Goal: Find specific page/section: Find specific page/section

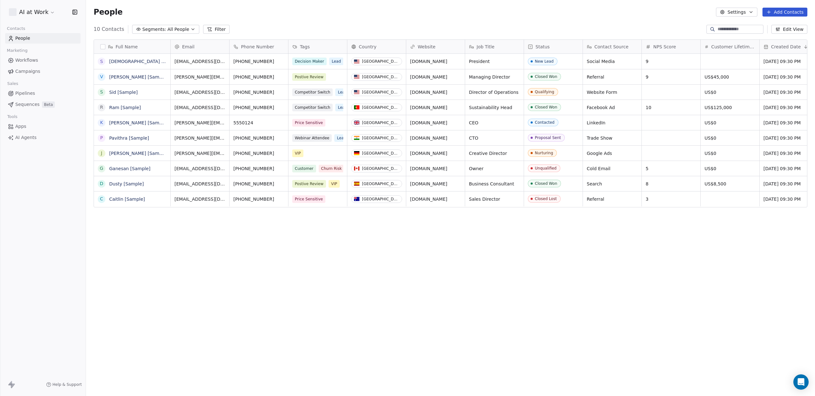
scroll to position [349, 729]
click at [46, 9] on html "AI at Work Contacts People Marketing Workflows Campaigns Sales Pipelines Sequen…" at bounding box center [407, 198] width 815 height 396
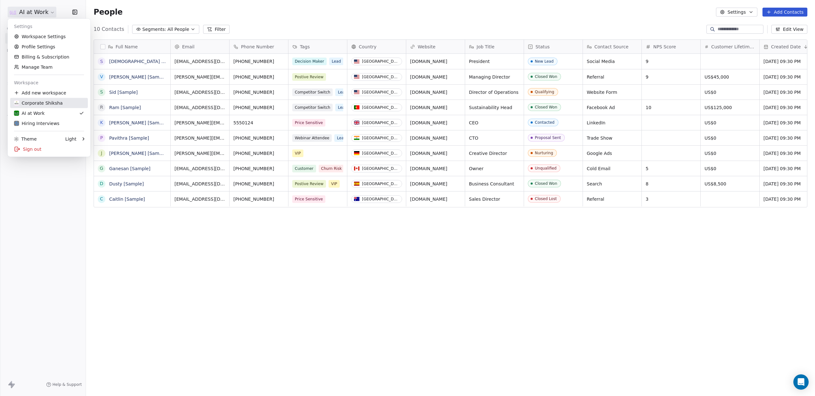
click at [44, 104] on div "Corporate Shiksha" at bounding box center [38, 103] width 49 height 6
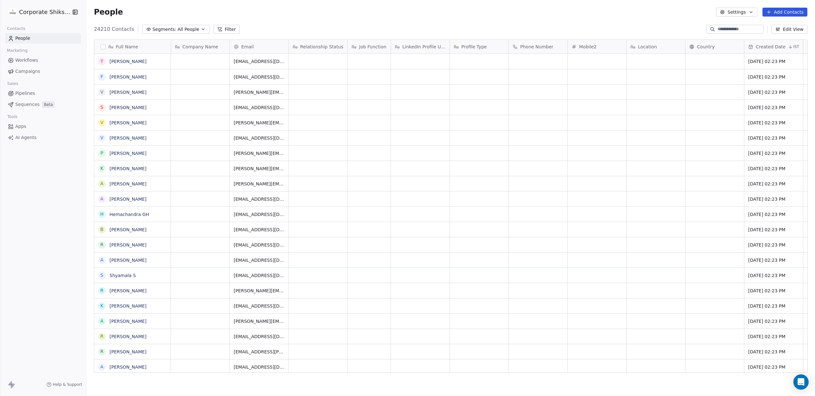
scroll to position [349, 729]
click at [70, 12] on button "button" at bounding box center [73, 12] width 9 height 6
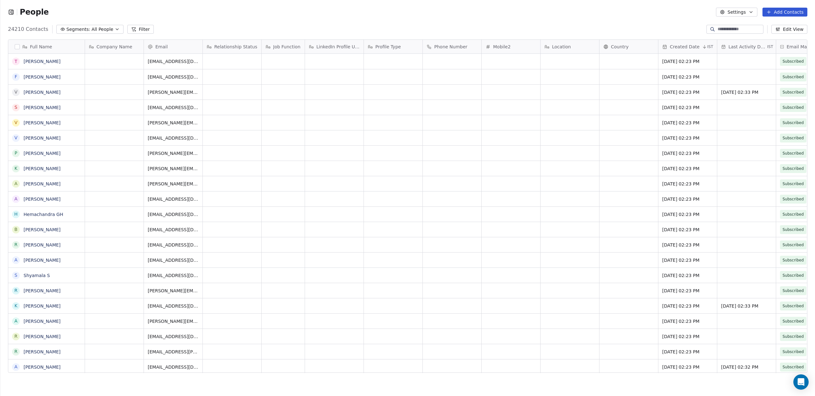
click at [7, 13] on div "People Settings Add Contacts" at bounding box center [407, 12] width 815 height 24
click at [13, 12] on icon "button" at bounding box center [11, 12] width 6 height 6
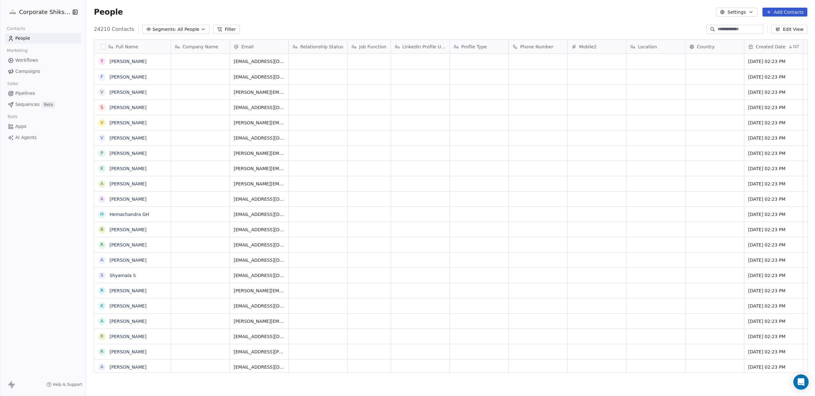
scroll to position [0, 0]
click at [72, 12] on icon "button" at bounding box center [75, 12] width 6 height 6
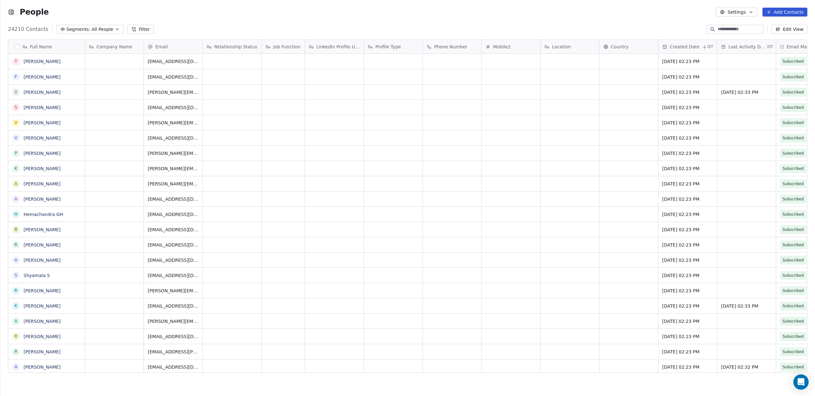
click at [14, 7] on div "People" at bounding box center [28, 12] width 41 height 10
click at [10, 10] on icon "button" at bounding box center [11, 12] width 4 height 4
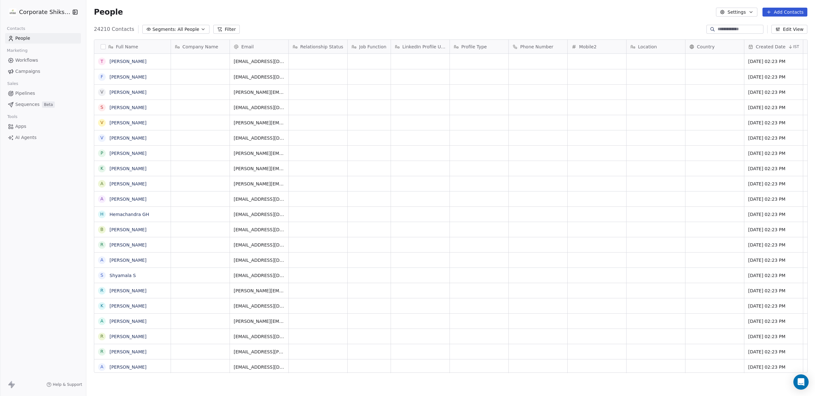
click at [61, 11] on html "Corporate Shiksha Contacts People Marketing Workflows Campaigns Sales Pipelines…" at bounding box center [407, 198] width 815 height 396
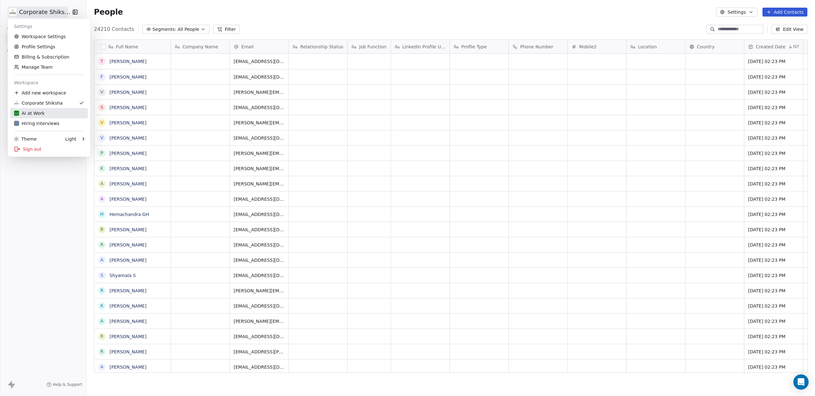
click at [50, 110] on div "AI at Work" at bounding box center [49, 113] width 70 height 6
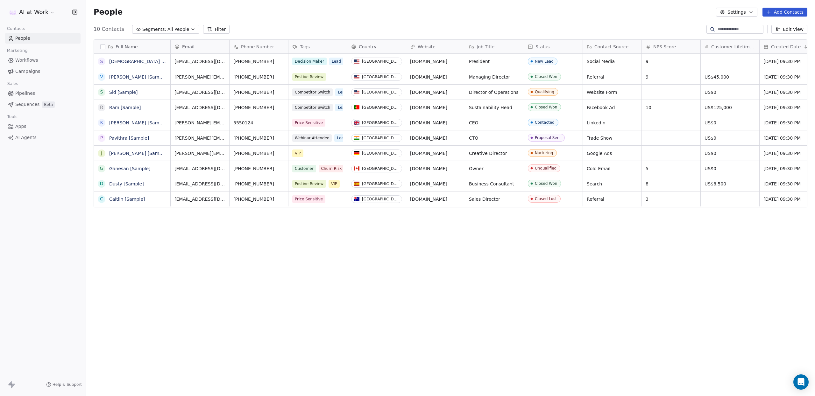
scroll to position [349, 729]
click at [52, 12] on html "AI at Work Contacts People Marketing Workflows Campaigns Sales Pipelines Sequen…" at bounding box center [407, 198] width 815 height 396
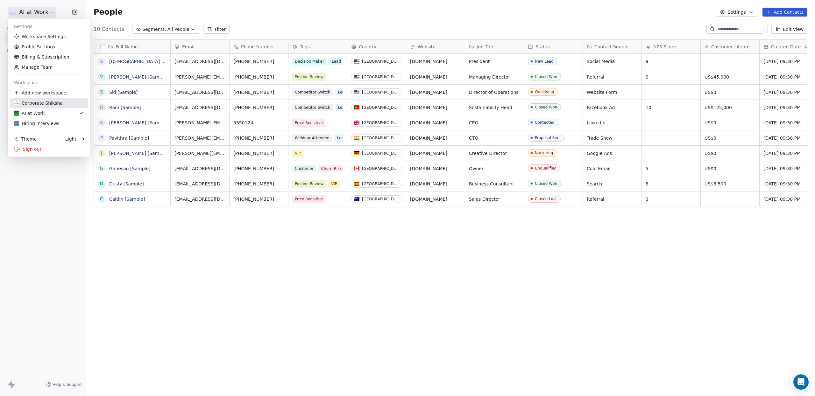
click at [38, 104] on div "Corporate Shiksha" at bounding box center [38, 103] width 49 height 6
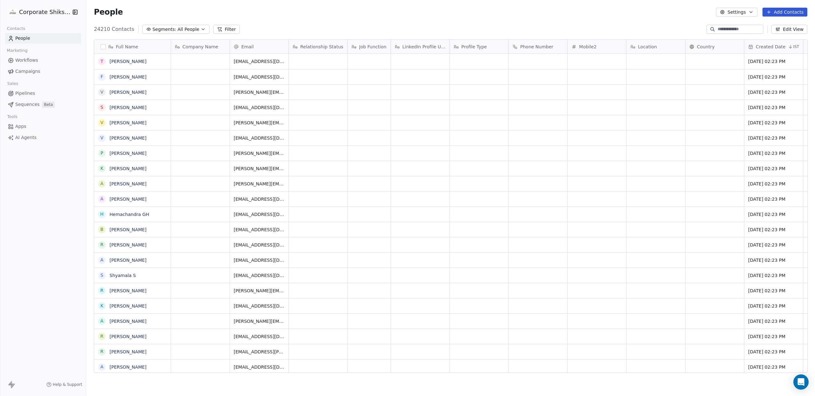
scroll to position [349, 729]
click at [93, 29] on div "24210 Contacts Segments: All People Filter Edit View" at bounding box center [450, 29] width 729 height 10
click at [98, 29] on span "24210 Contacts" at bounding box center [114, 29] width 40 height 8
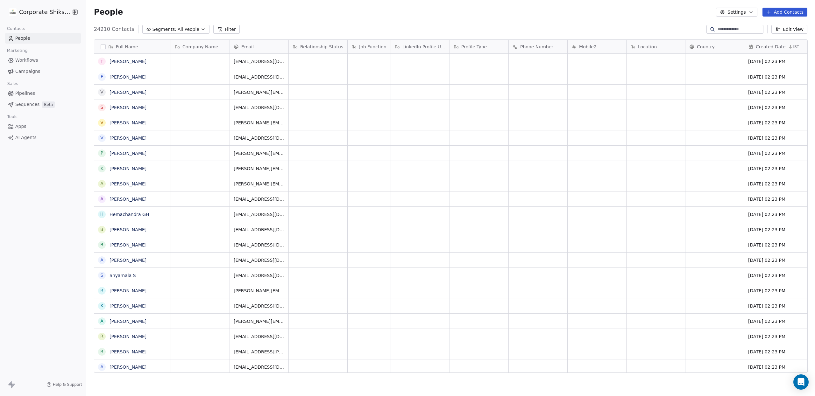
click at [97, 29] on span "24210 Contacts" at bounding box center [114, 29] width 40 height 8
drag, startPoint x: 134, startPoint y: 30, endPoint x: 99, endPoint y: 24, distance: 35.9
click at [99, 24] on div "24210 Contacts Segments: All People Filter Edit View" at bounding box center [450, 29] width 729 height 10
click at [103, 30] on span "24210 Contacts" at bounding box center [114, 29] width 40 height 8
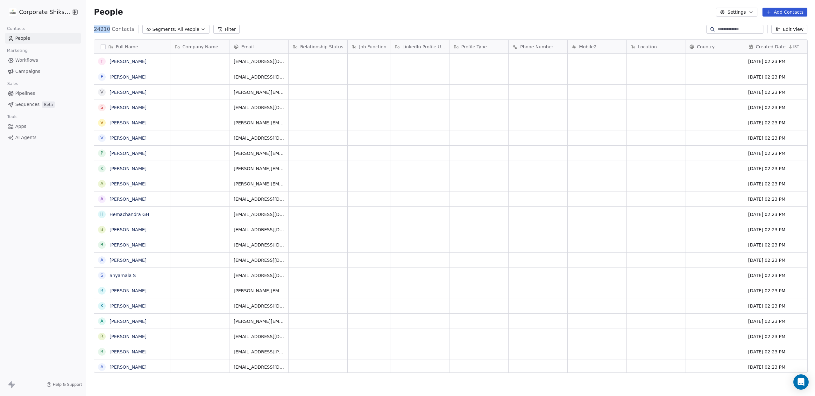
click at [103, 30] on span "24210 Contacts" at bounding box center [114, 29] width 40 height 8
click at [121, 29] on span "24210 Contacts" at bounding box center [114, 29] width 40 height 8
click at [100, 31] on span "24210 Contacts" at bounding box center [114, 29] width 40 height 8
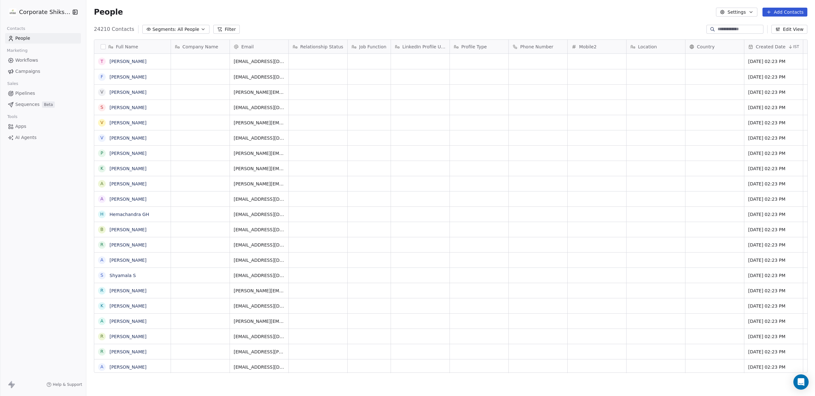
click at [116, 31] on span "24210 Contacts" at bounding box center [114, 29] width 40 height 8
click at [97, 31] on span "24210 Contacts" at bounding box center [114, 29] width 40 height 8
click at [125, 31] on span "24210 Contacts" at bounding box center [114, 29] width 40 height 8
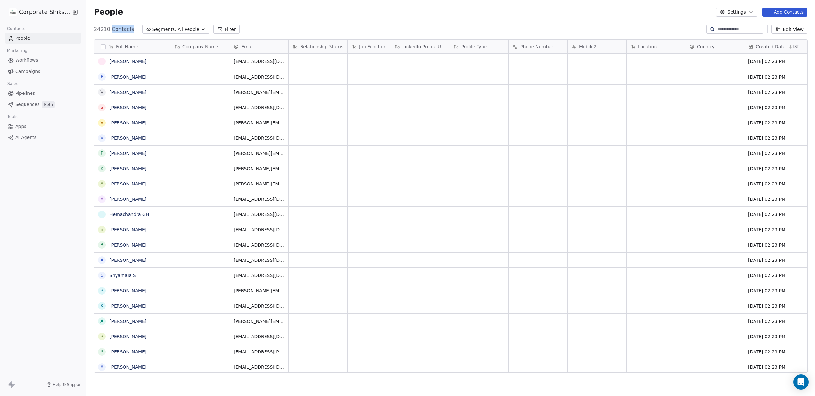
click at [125, 31] on span "24210 Contacts" at bounding box center [114, 29] width 40 height 8
click at [100, 29] on span "24210 Contacts" at bounding box center [114, 29] width 40 height 8
click at [110, 33] on span "24210 Contacts" at bounding box center [114, 29] width 40 height 8
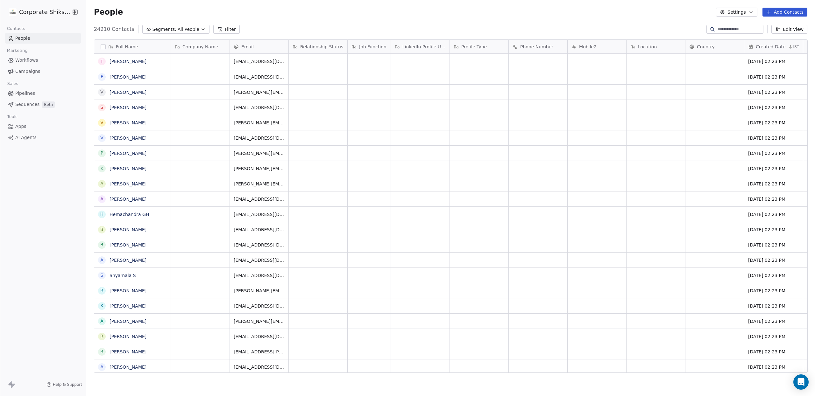
click at [101, 29] on span "24210 Contacts" at bounding box center [114, 29] width 40 height 8
